Goal: Information Seeking & Learning: Find contact information

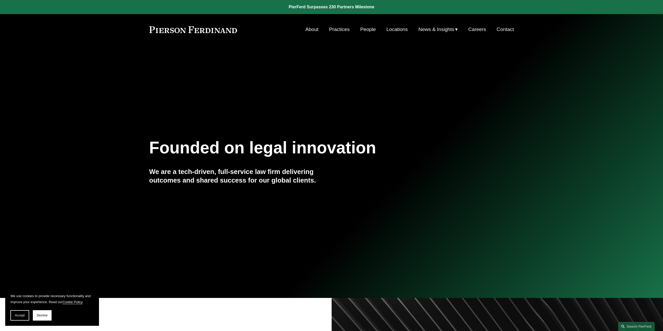
click at [371, 30] on link "People" at bounding box center [368, 29] width 16 height 10
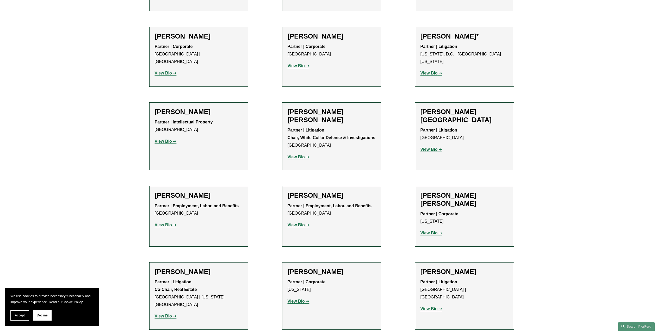
scroll to position [2994, 0]
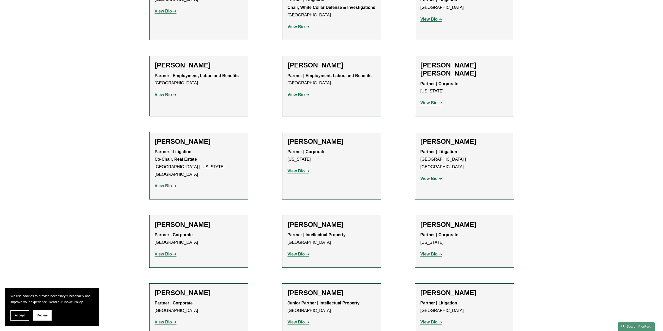
click at [429, 320] on strong "View Bio" at bounding box center [428, 322] width 17 height 4
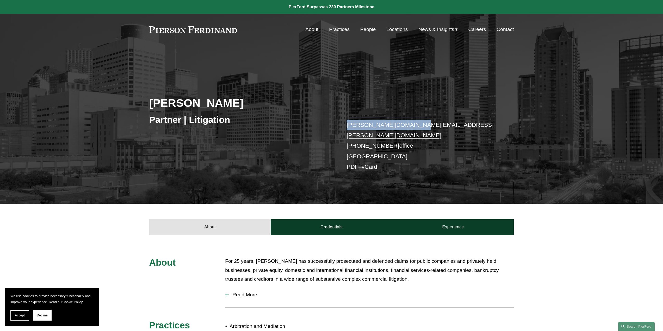
drag, startPoint x: 416, startPoint y: 126, endPoint x: 348, endPoint y: 125, distance: 68.0
click at [348, 125] on p "andrea.kim@pierferd.com +1.832.460.8140 office Houston PDF – vCard" at bounding box center [423, 146] width 152 height 53
copy link "andrea.kim@pierferd.com"
